Goal: Task Accomplishment & Management: Complete application form

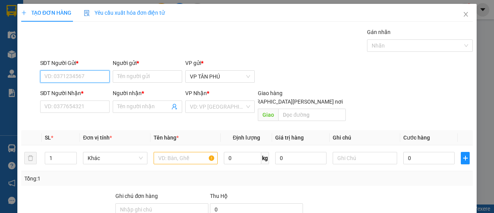
click at [92, 78] on input "SĐT Người Gửi *" at bounding box center [74, 76] width 69 height 12
click at [75, 89] on div "0983734499 - BD" at bounding box center [73, 91] width 59 height 8
type input "0983734499"
type input "BD"
type input "0356866684"
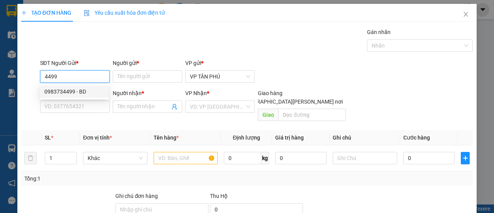
type input "A"
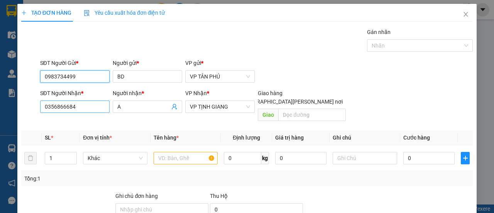
type input "0983734499"
click at [78, 106] on input "0356866684" at bounding box center [74, 106] width 69 height 12
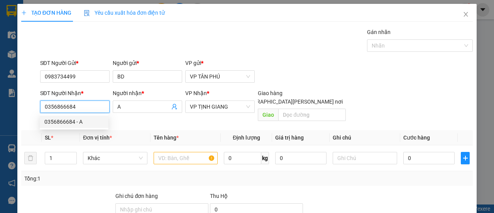
click at [59, 122] on div "0356866684 - A" at bounding box center [73, 121] width 59 height 8
click at [68, 123] on div "0366886645 - A LB" at bounding box center [85, 121] width 83 height 8
type input "0366886645"
type input "A LB"
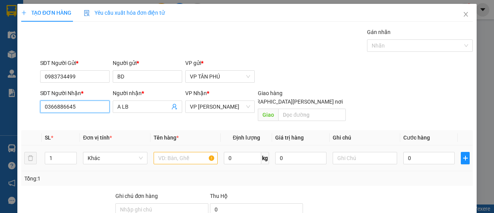
type input "0366886645"
click at [193, 152] on input "text" at bounding box center [186, 158] width 64 height 12
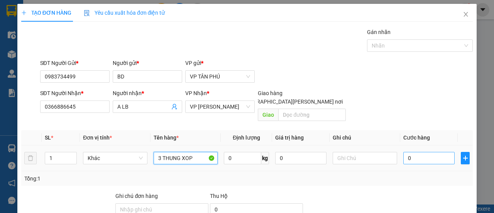
type input "3 THUNG XOP"
click at [426, 152] on input "0" at bounding box center [428, 158] width 51 height 12
type input "4"
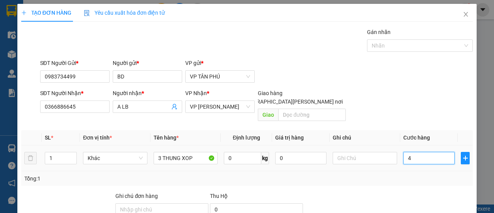
type input "45"
type input "450"
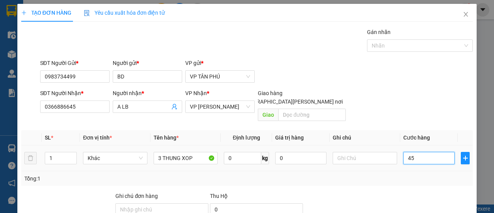
type input "450"
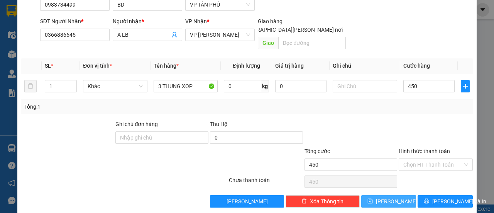
type input "450.000"
click at [396, 195] on button "[PERSON_NAME]" at bounding box center [388, 201] width 55 height 12
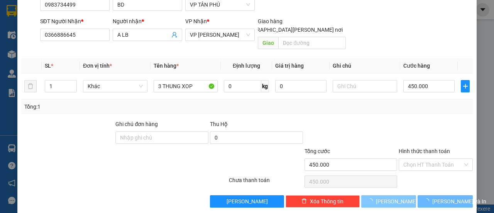
type input "0"
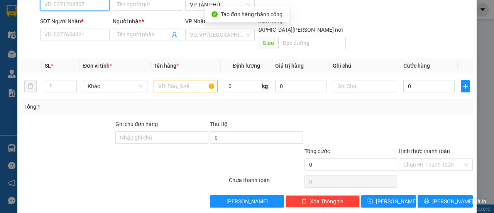
click at [62, 8] on input "SĐT Người Gửi *" at bounding box center [74, 4] width 69 height 12
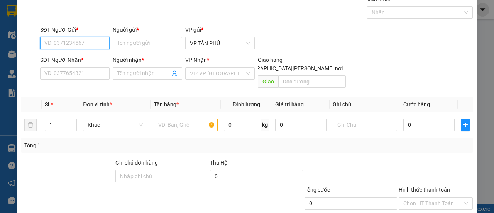
click at [66, 40] on input "SĐT Người Gửi *" at bounding box center [74, 43] width 69 height 12
click at [62, 57] on div "0983734499 - BD" at bounding box center [73, 58] width 59 height 8
type input "0983734499"
type input "BD"
type input "0366886645"
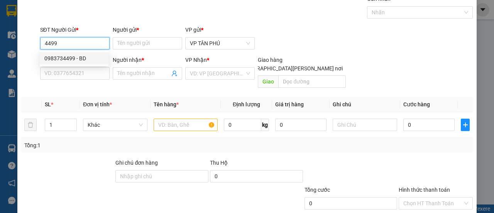
type input "A LB"
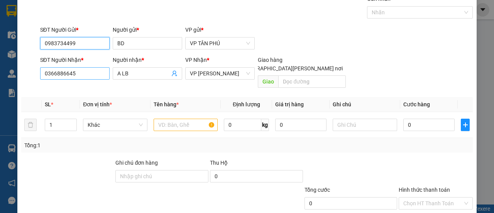
type input "0983734499"
click at [64, 74] on input "0366886645" at bounding box center [74, 73] width 69 height 12
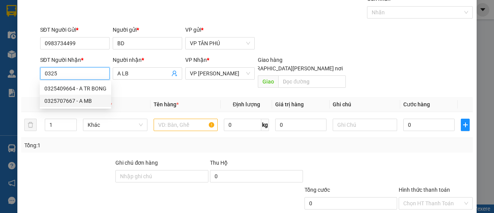
click at [64, 100] on div "0325707667 - A MB" at bounding box center [75, 100] width 62 height 8
type input "0325707667"
type input "A MB"
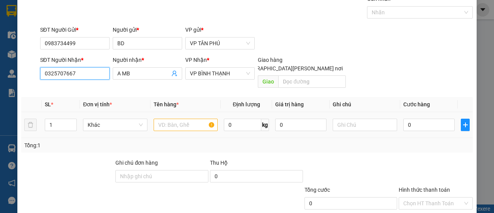
type input "0325707667"
click at [171, 118] on input "text" at bounding box center [186, 124] width 64 height 12
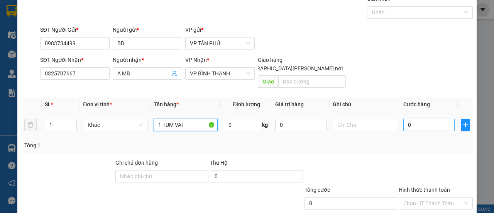
type input "1 TUM VAI"
click at [422, 118] on input "0" at bounding box center [428, 124] width 51 height 12
type input "5"
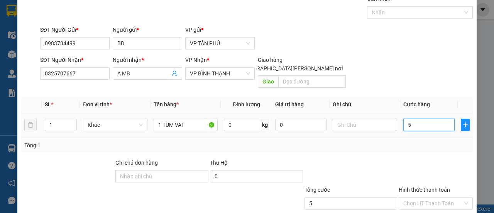
type input "50"
type input "50.000"
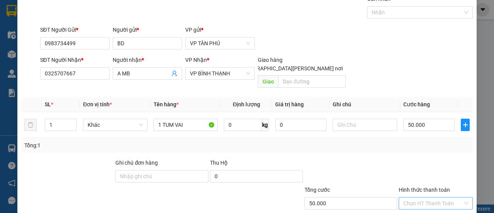
click at [418, 197] on input "Hình thức thanh toán" at bounding box center [432, 203] width 59 height 12
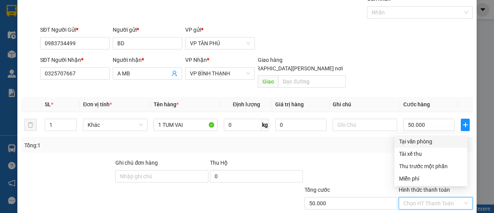
click at [421, 142] on div "Tại văn phòng" at bounding box center [431, 141] width 64 height 8
type input "0"
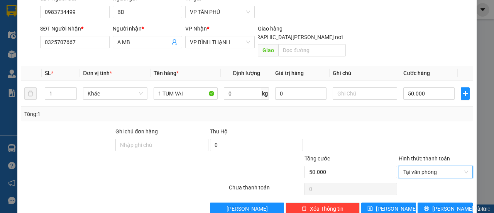
scroll to position [72, 0]
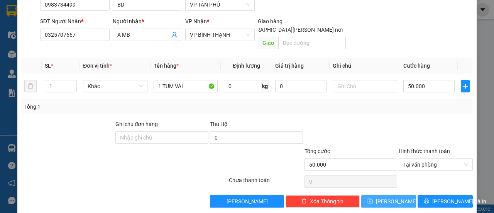
click at [389, 197] on span "[PERSON_NAME]" at bounding box center [396, 201] width 41 height 8
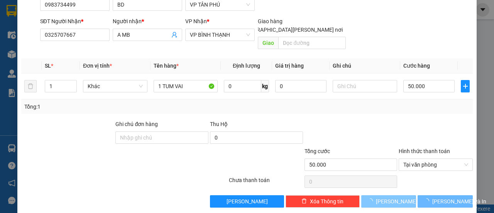
type input "0"
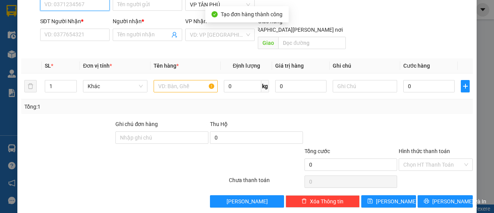
click at [87, 4] on input "SĐT Người Gửi *" at bounding box center [74, 4] width 69 height 12
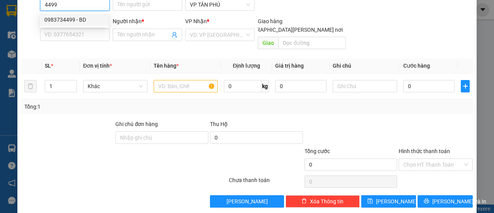
click at [76, 20] on div "0983734499 - BD" at bounding box center [73, 19] width 59 height 8
type input "0983734499"
type input "BD"
type input "0325707667"
type input "A MB"
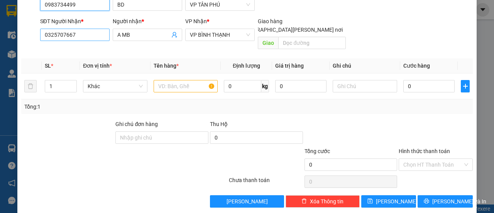
type input "0983734499"
click at [78, 37] on input "0325707667" at bounding box center [74, 35] width 69 height 12
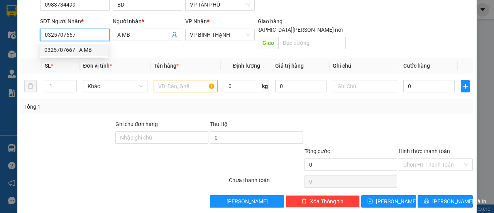
click at [78, 37] on input "0325707667" at bounding box center [74, 35] width 69 height 12
click at [78, 51] on div "0774555064 - [PERSON_NAME]" at bounding box center [82, 50] width 76 height 8
type input "0774555064"
type input "[PERSON_NAME]"
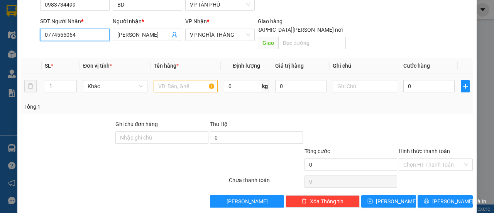
type input "0774555064"
click at [190, 80] on input "text" at bounding box center [186, 86] width 64 height 12
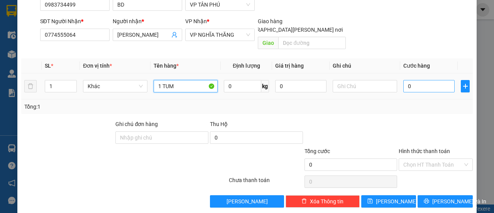
type input "1 TUM"
click at [415, 80] on input "0" at bounding box center [428, 86] width 51 height 12
type input "7"
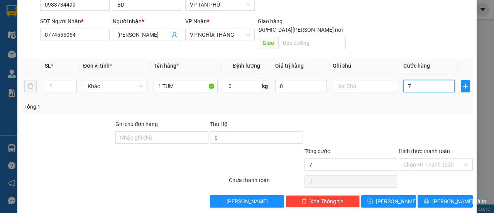
type input "70"
type input "70.000"
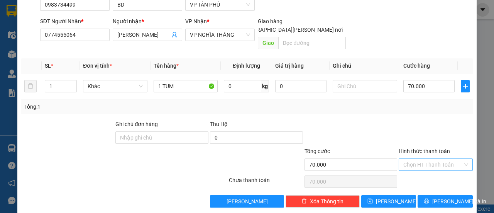
click at [417, 159] on input "Hình thức thanh toán" at bounding box center [432, 165] width 59 height 12
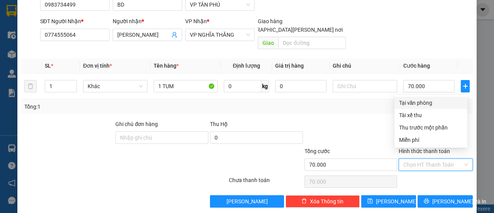
click at [421, 100] on div "Tại văn phòng" at bounding box center [431, 102] width 64 height 8
type input "0"
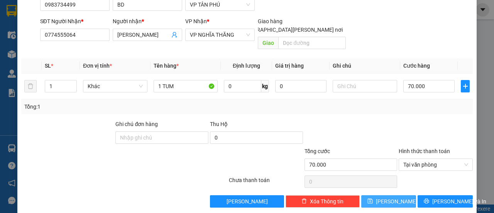
click at [397, 195] on button "[PERSON_NAME]" at bounding box center [388, 201] width 55 height 12
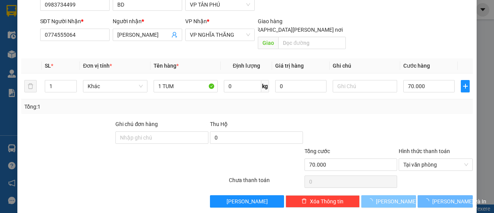
type input "0"
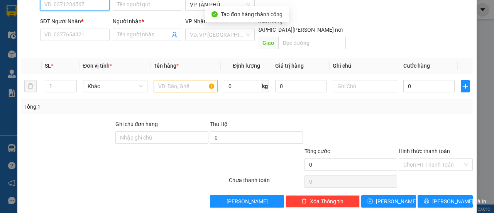
click at [81, 7] on input "SĐT Người Gửi *" at bounding box center [74, 4] width 69 height 12
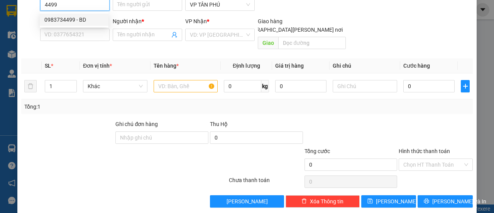
click at [75, 17] on div "0983734499 - BD" at bounding box center [73, 19] width 59 height 8
type input "0983734499"
type input "BD"
type input "0774555064"
type input "[PERSON_NAME]"
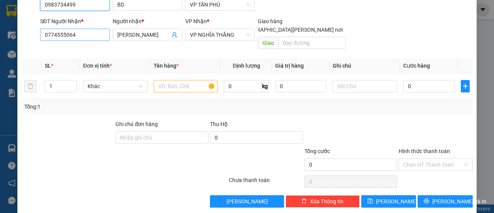
type input "0983734499"
click at [77, 34] on input "0774555064" at bounding box center [74, 35] width 69 height 12
type input "0978266139"
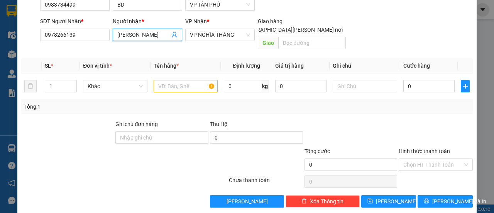
click at [134, 36] on input "[PERSON_NAME]" at bounding box center [143, 34] width 52 height 8
click at [160, 35] on input "[PERSON_NAME]" at bounding box center [143, 34] width 52 height 8
type input "N"
click at [197, 33] on span "VP NGHĨA THĂNG" at bounding box center [220, 35] width 60 height 12
type input "TB"
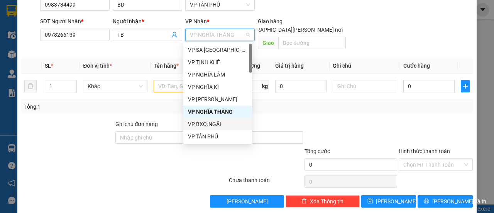
scroll to position [154, 0]
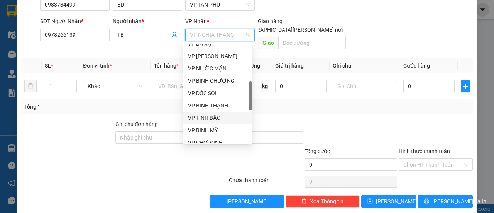
click at [216, 120] on div "VP TỊNH BẮC" at bounding box center [217, 117] width 59 height 8
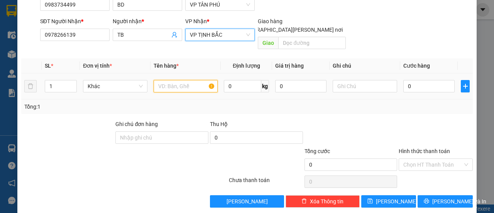
click at [182, 81] on input "text" at bounding box center [186, 86] width 64 height 12
click at [183, 80] on input "text" at bounding box center [186, 86] width 64 height 12
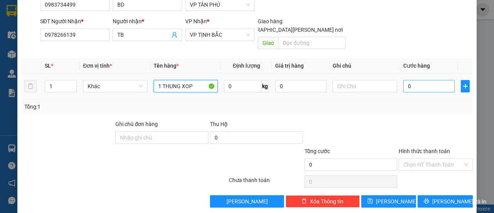
type input "1 THUNG XOP"
click at [409, 80] on input "0" at bounding box center [428, 86] width 51 height 12
type input "1"
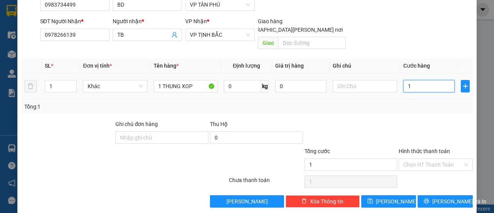
type input "15"
type input "150"
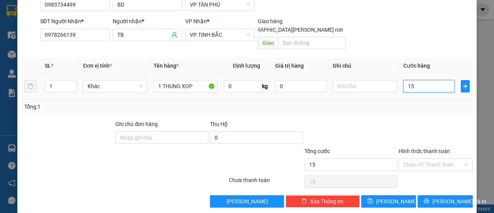
type input "150"
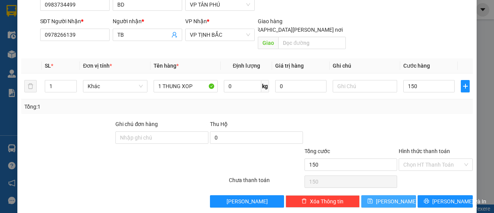
type input "150.000"
click at [383, 195] on button "[PERSON_NAME]" at bounding box center [388, 201] width 55 height 12
type input "0"
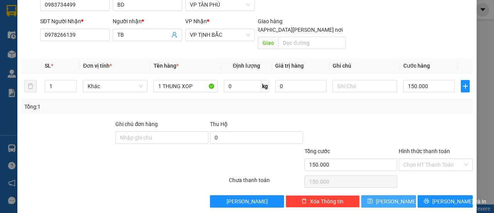
type input "0"
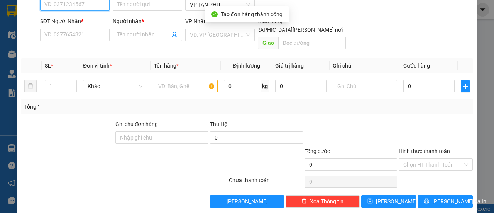
click at [86, 5] on input "SĐT Người Gửi *" at bounding box center [74, 4] width 69 height 12
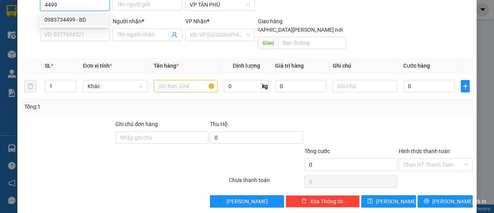
click at [73, 22] on div "0983734499 - BD" at bounding box center [73, 19] width 59 height 8
type input "0983734499"
type input "BD"
type input "0978266139"
type input "TB"
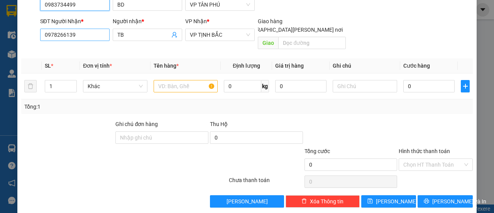
type input "0983734499"
click at [74, 40] on input "0978266139" at bounding box center [74, 35] width 69 height 12
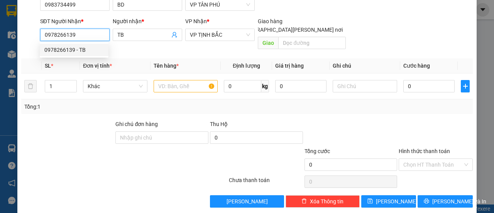
click at [79, 35] on input "0978266139" at bounding box center [74, 35] width 69 height 12
click at [78, 54] on div "0399396246 - LB" at bounding box center [74, 50] width 69 height 12
type input "0399396246"
type input "LB"
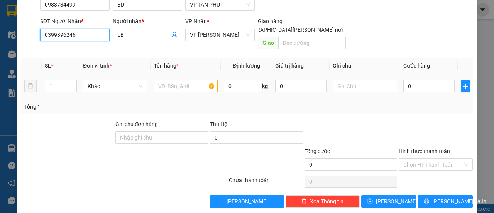
type input "0399396246"
click at [169, 80] on input "text" at bounding box center [186, 86] width 64 height 12
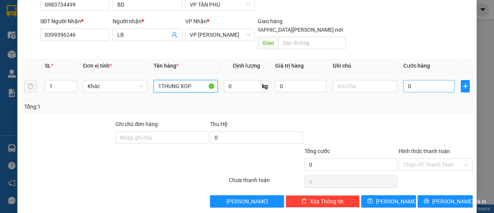
type input "1THUNG XOP"
click at [425, 80] on input "0" at bounding box center [428, 86] width 51 height 12
type input "8"
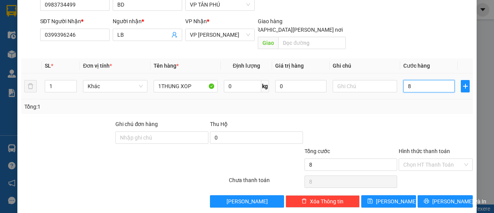
type input "80"
type input "80.000"
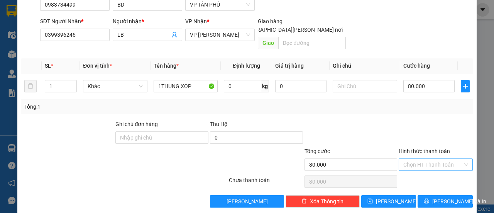
click at [422, 159] on input "Hình thức thanh toán" at bounding box center [432, 165] width 59 height 12
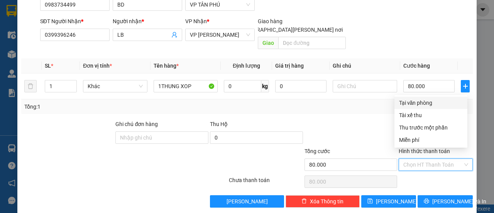
click at [420, 102] on div "Tại văn phòng" at bounding box center [431, 102] width 64 height 8
type input "0"
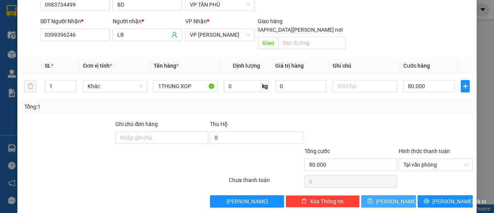
click at [397, 195] on button "[PERSON_NAME]" at bounding box center [388, 201] width 55 height 12
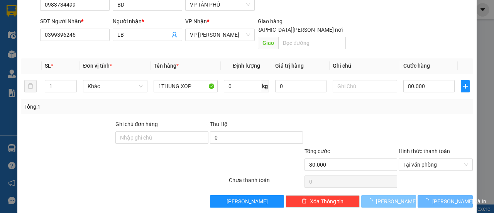
type input "0"
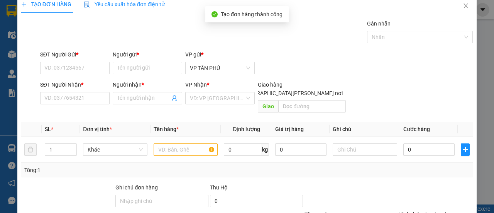
scroll to position [0, 0]
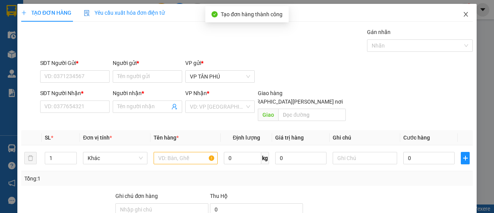
click at [463, 13] on icon "close" at bounding box center [466, 14] width 6 height 6
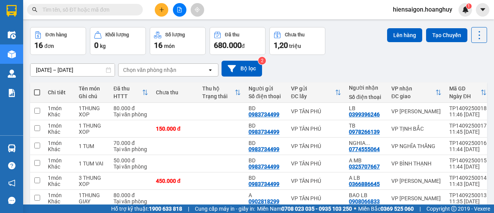
scroll to position [39, 0]
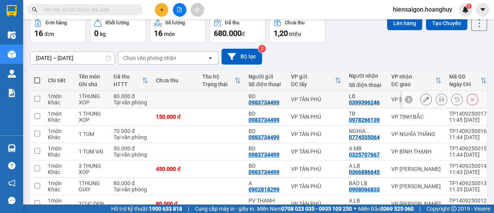
click at [46, 103] on td "1 món Khác" at bounding box center [59, 99] width 31 height 17
checkbox input "true"
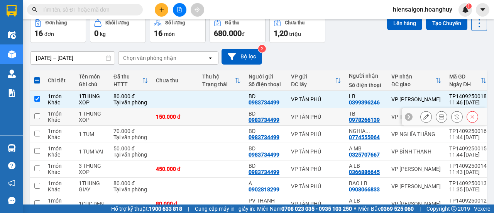
click at [46, 117] on td "1 món Khác" at bounding box center [59, 116] width 31 height 17
checkbox input "true"
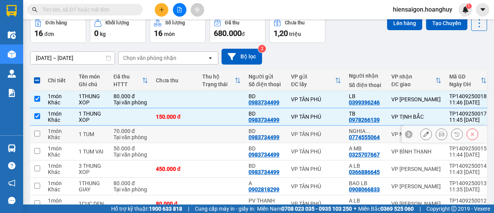
click at [46, 130] on td "1 món Khác" at bounding box center [59, 133] width 31 height 17
checkbox input "true"
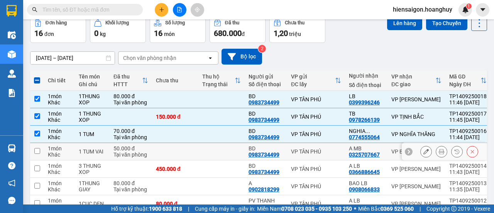
click at [47, 147] on td "1 món Khác" at bounding box center [59, 151] width 31 height 17
checkbox input "true"
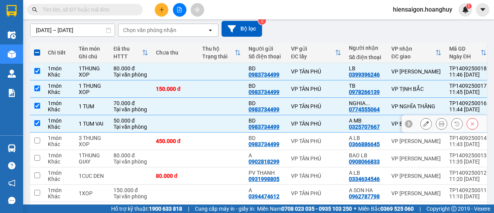
scroll to position [77, 0]
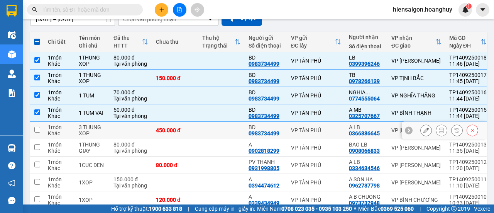
click at [48, 130] on div "Khác" at bounding box center [59, 133] width 23 height 6
checkbox input "true"
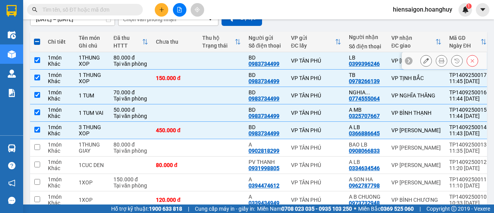
scroll to position [0, 0]
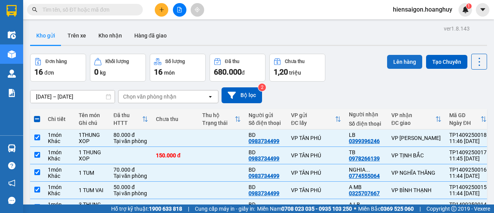
click at [391, 61] on button "Lên hàng" at bounding box center [404, 62] width 35 height 14
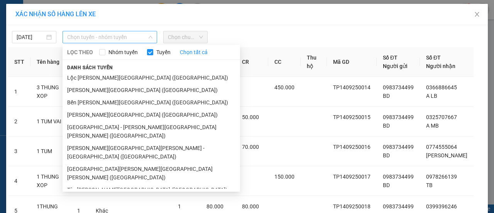
click at [108, 34] on span "Chọn tuyến - nhóm tuyến" at bounding box center [109, 37] width 85 height 12
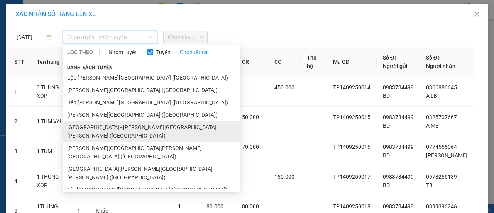
click at [85, 128] on li "[GEOGRAPHIC_DATA] - [PERSON_NAME][GEOGRAPHIC_DATA][PERSON_NAME] ([GEOGRAPHIC_DA…" at bounding box center [150, 131] width 177 height 21
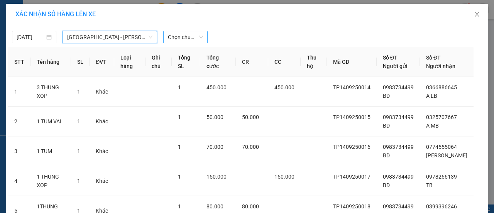
click at [177, 35] on span "Chọn chuyến" at bounding box center [185, 37] width 35 height 12
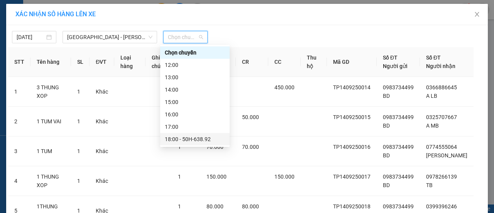
click at [176, 140] on div "18:00 - 50H-638.92" at bounding box center [195, 139] width 60 height 8
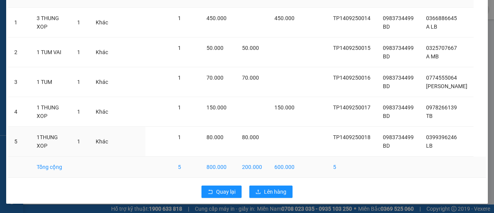
scroll to position [93, 0]
click at [271, 189] on span "Lên hàng" at bounding box center [275, 191] width 22 height 8
